Goal: Task Accomplishment & Management: Complete application form

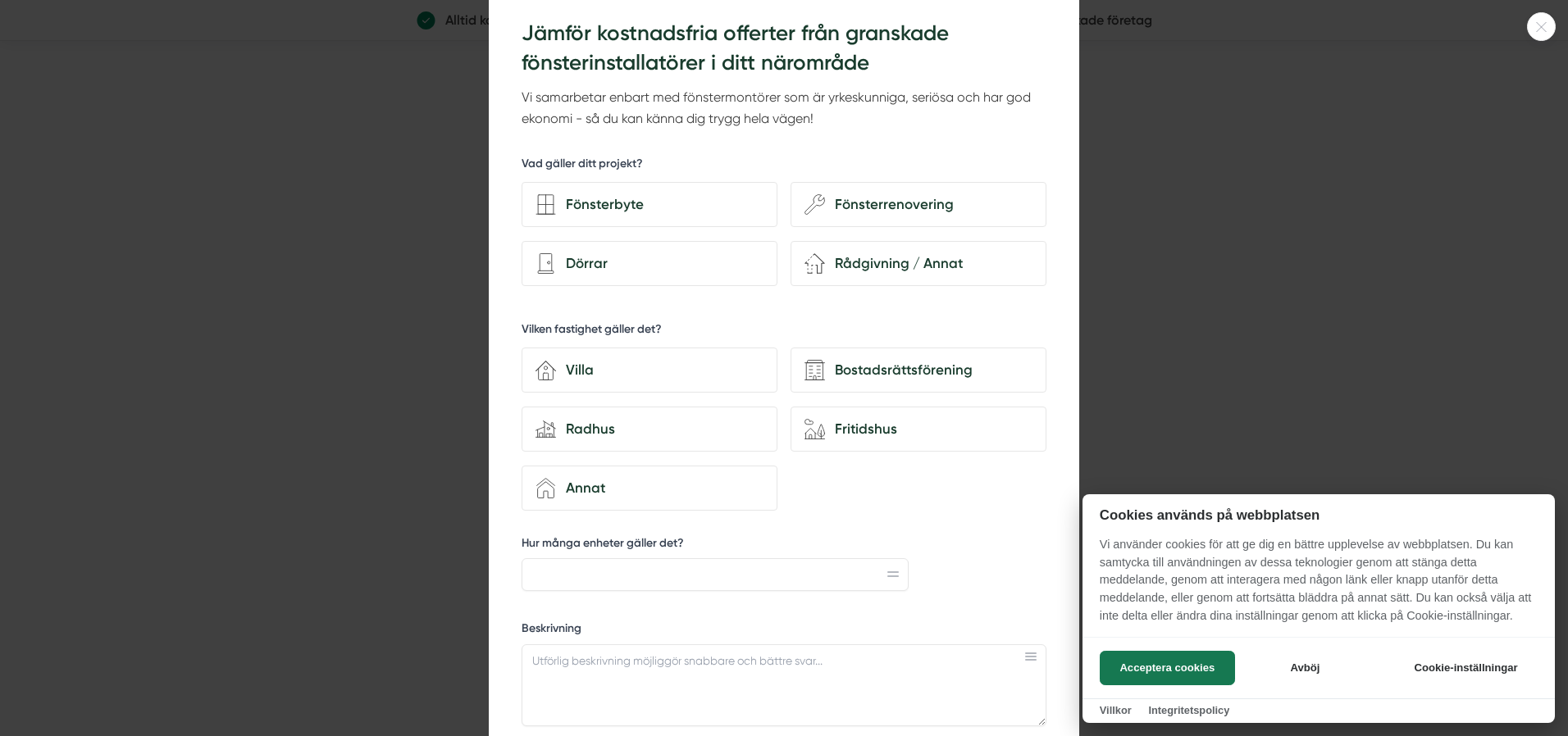
scroll to position [62, 0]
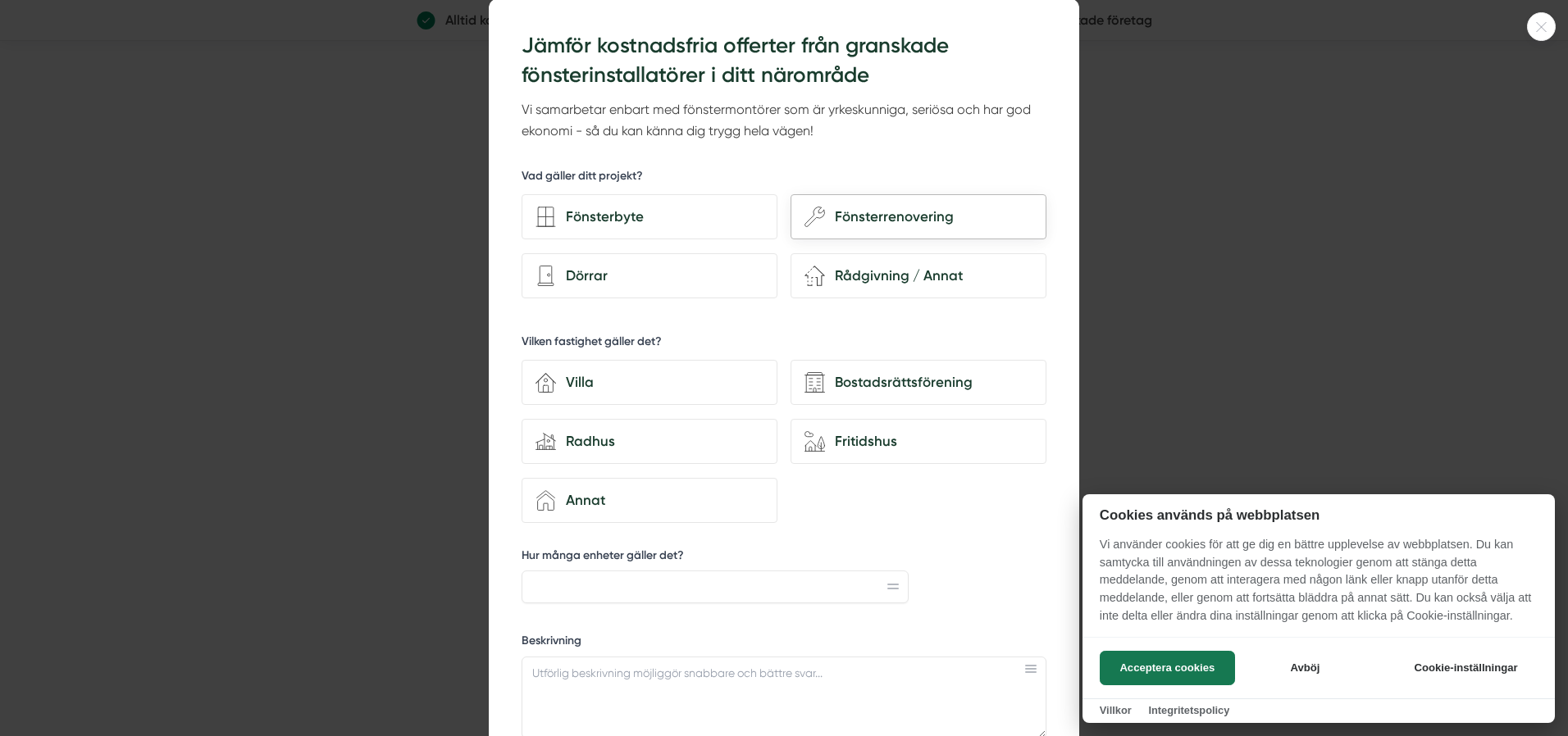
click at [886, 213] on div "Fönsterrenovering" at bounding box center [928, 217] width 207 height 22
click at [0, 0] on input "wench Fönsterrenovering" at bounding box center [0, 0] width 0 height 0
click at [1201, 663] on button "Acceptera cookies" at bounding box center [1167, 668] width 135 height 34
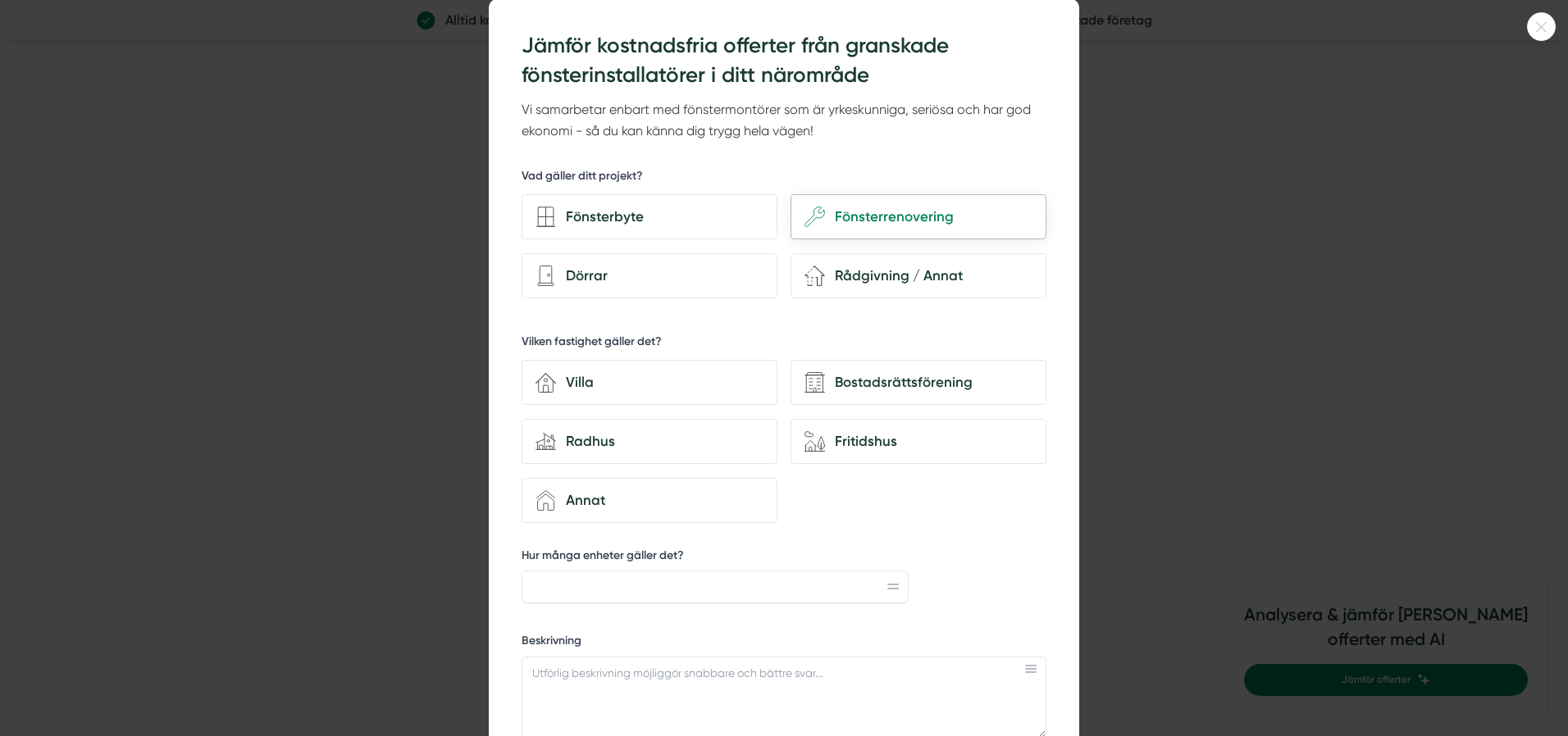
click at [890, 213] on div "Fönsterrenovering" at bounding box center [928, 217] width 207 height 22
click at [0, 0] on input "wench Fönsterrenovering" at bounding box center [0, 0] width 0 height 0
click at [890, 213] on div "Fönsterrenovering" at bounding box center [928, 217] width 207 height 22
click at [0, 0] on input "wench Fönsterrenovering" at bounding box center [0, 0] width 0 height 0
click at [575, 374] on div "Villa" at bounding box center [659, 383] width 207 height 22
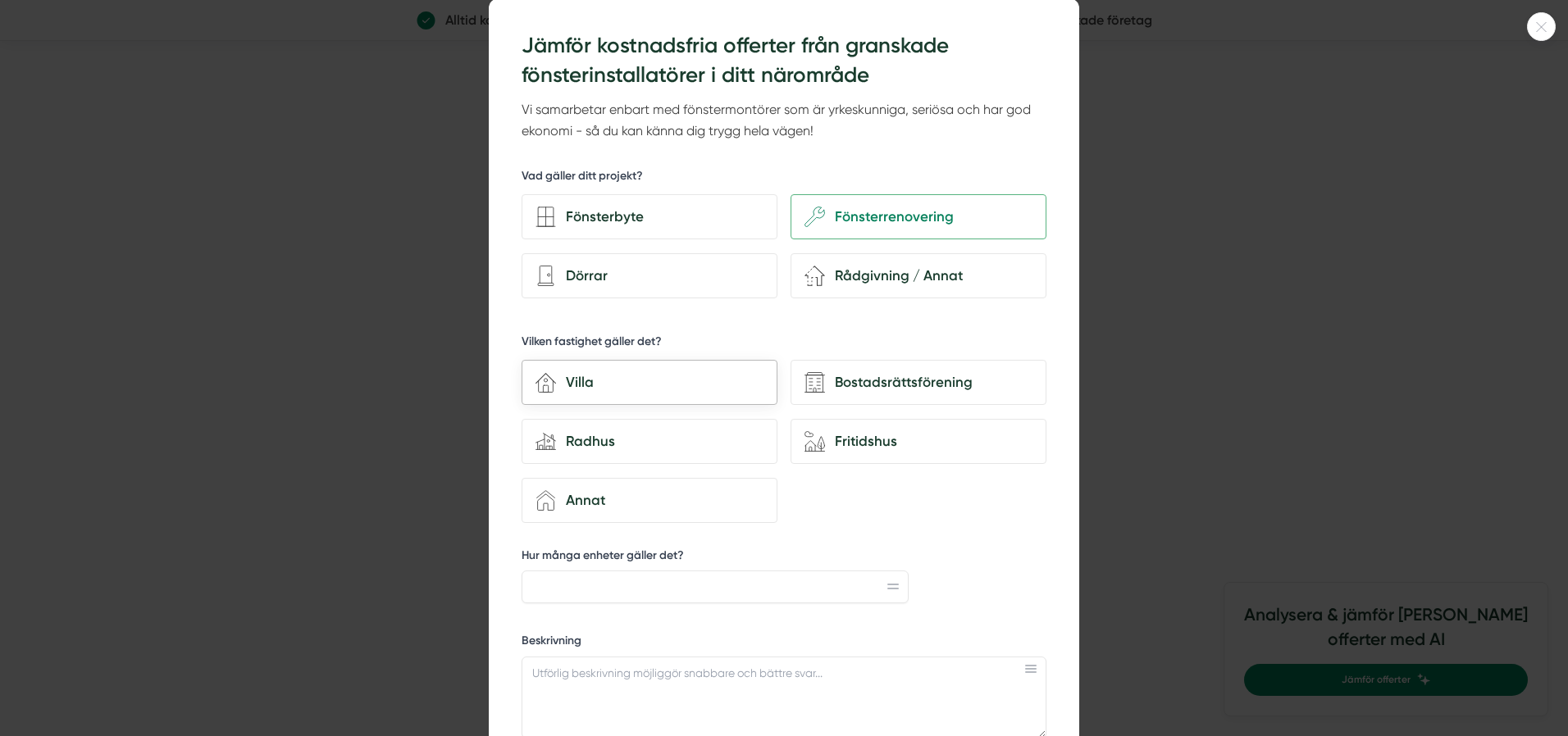
click at [0, 0] on input "house-3 Villa" at bounding box center [0, 0] width 0 height 0
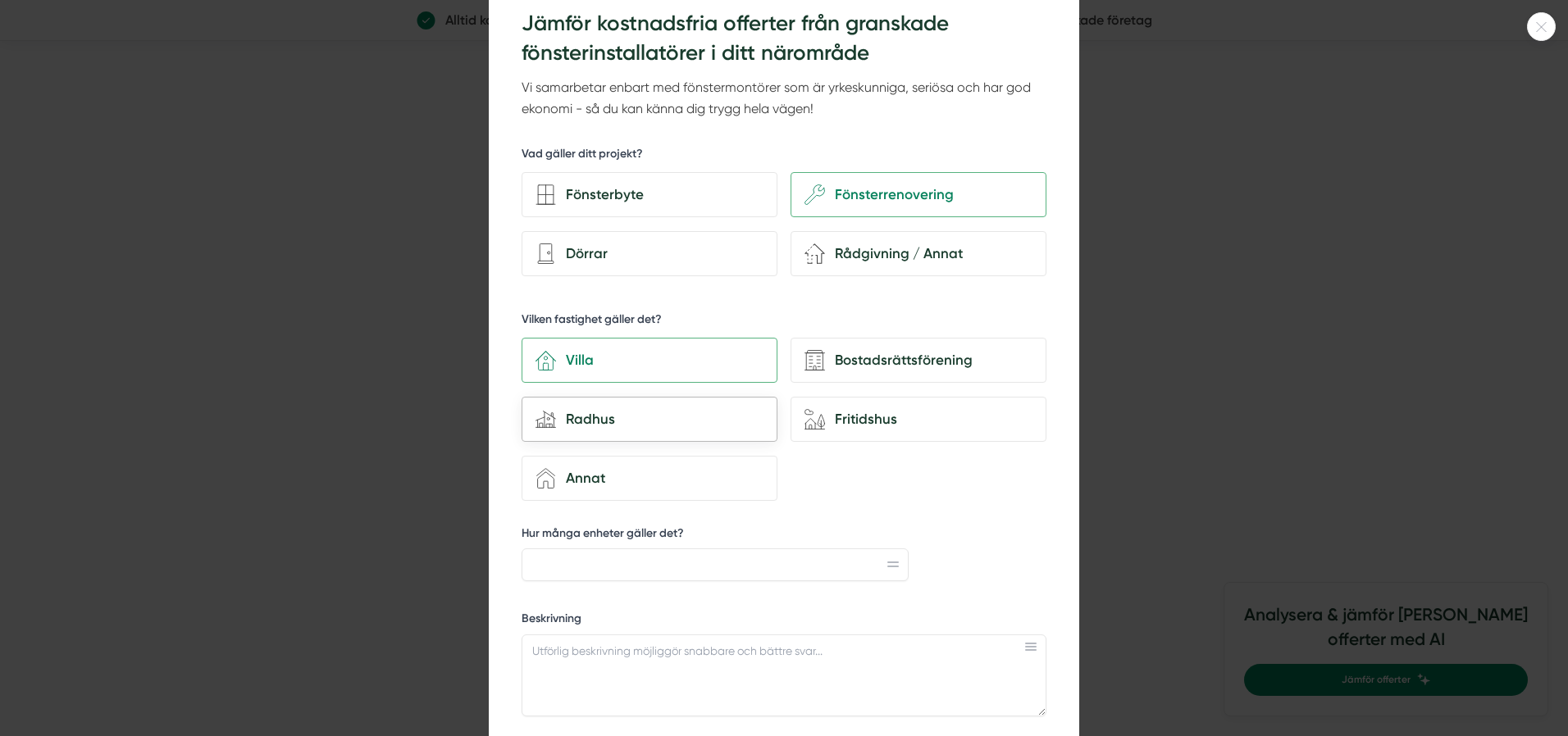
scroll to position [0, 0]
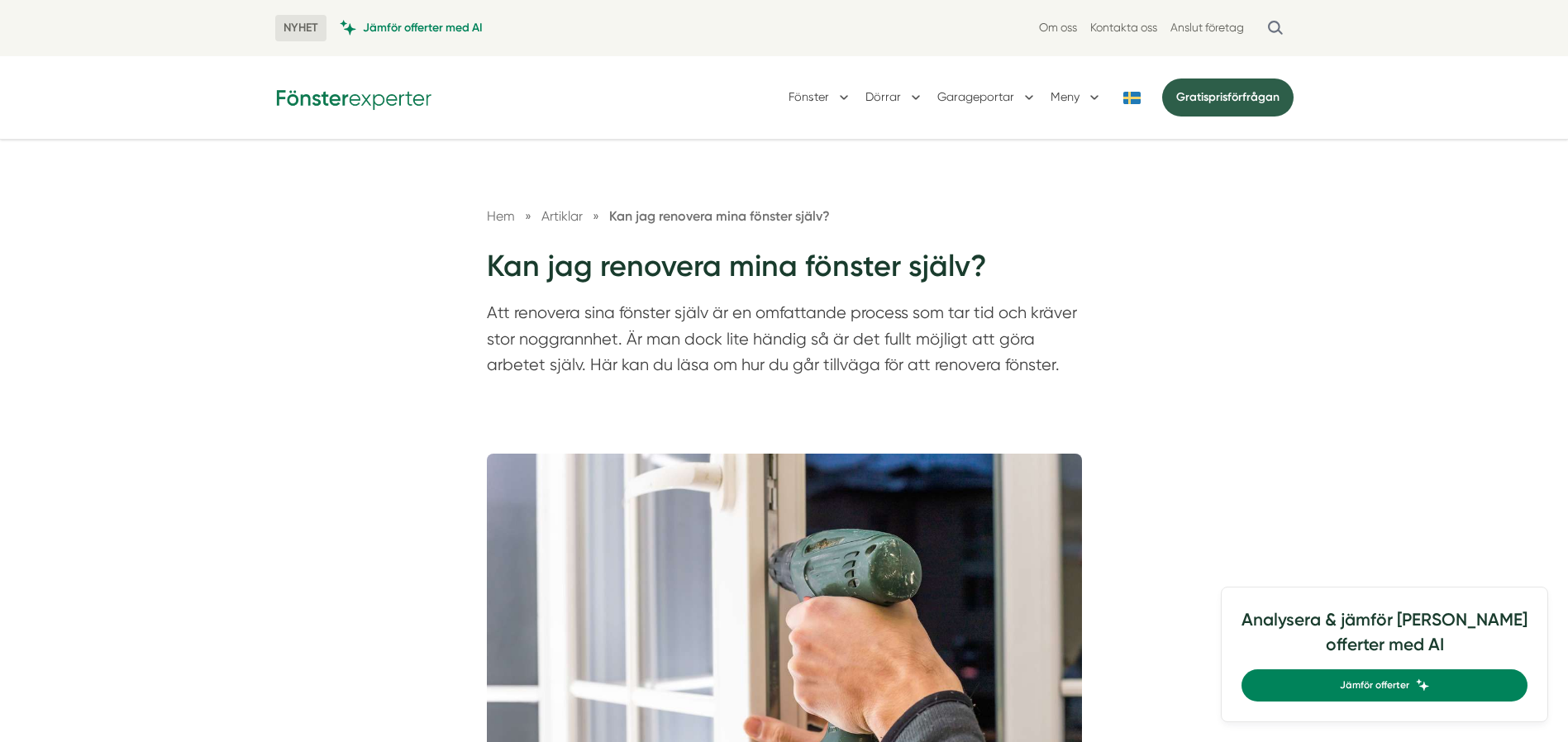
click at [1202, 96] on span "Gratis" at bounding box center [1192, 96] width 32 height 14
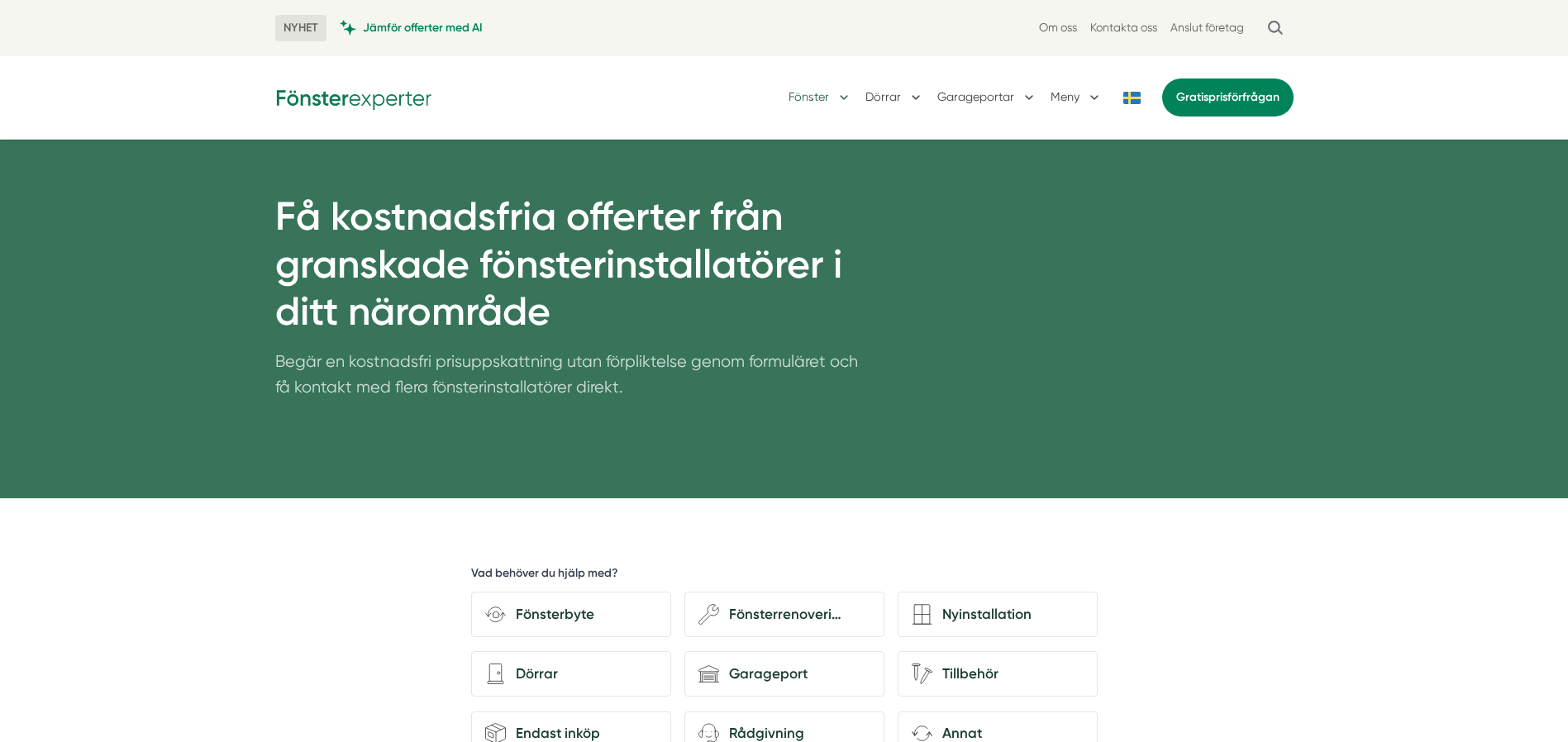
click at [807, 92] on button "Fönster" at bounding box center [820, 97] width 63 height 43
